Goal: Obtain resource: Obtain resource

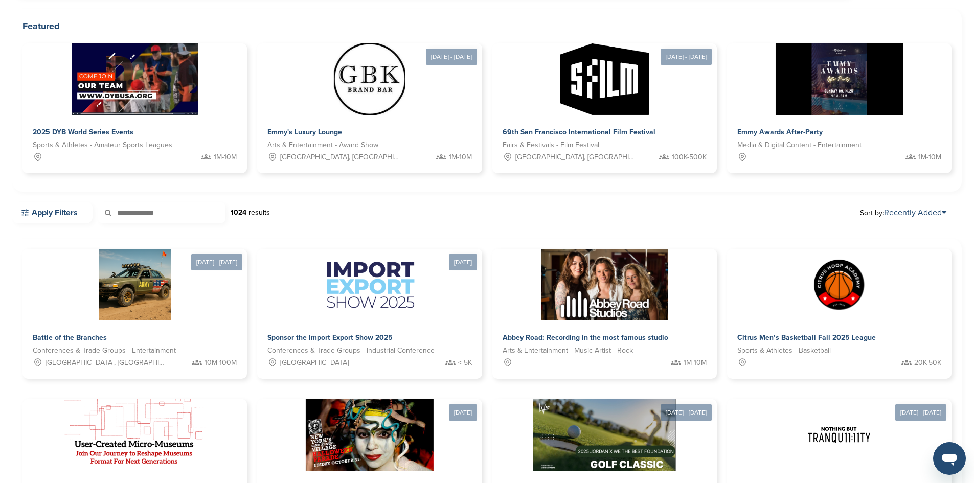
scroll to position [205, 0]
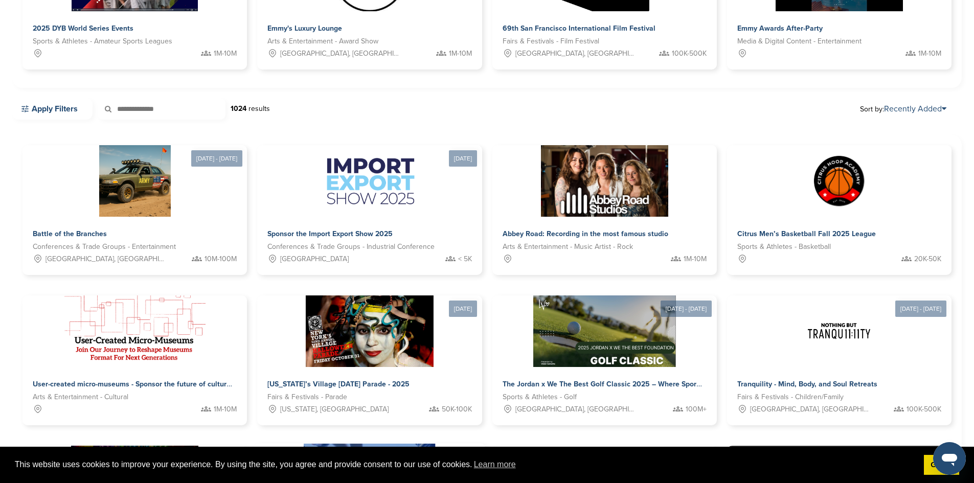
click at [436, 444] on img at bounding box center [370, 481] width 132 height 74
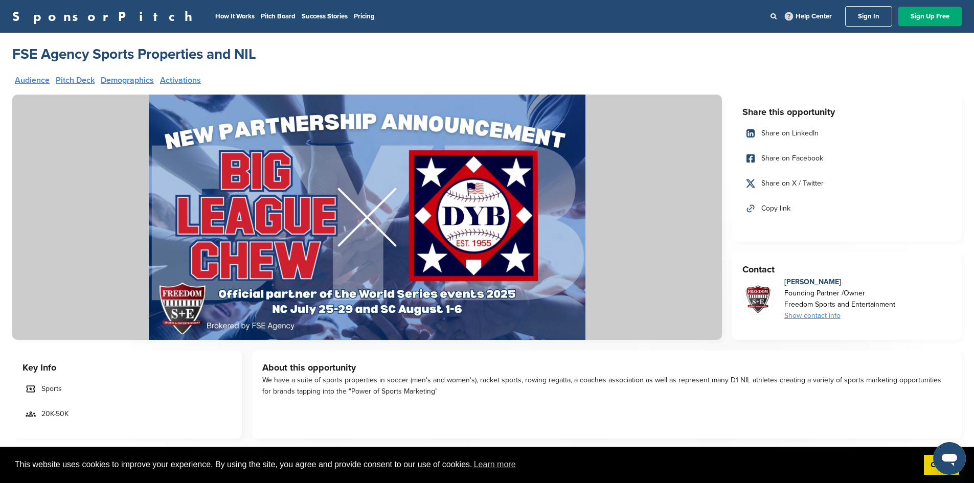
click at [75, 79] on link "Pitch Deck" at bounding box center [75, 80] width 39 height 8
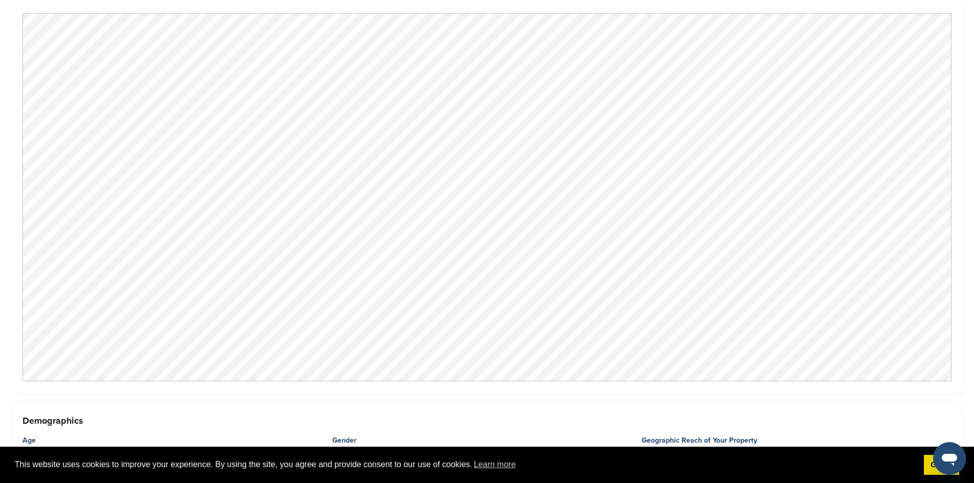
scroll to position [693, 0]
